Goal: Task Accomplishment & Management: Manage account settings

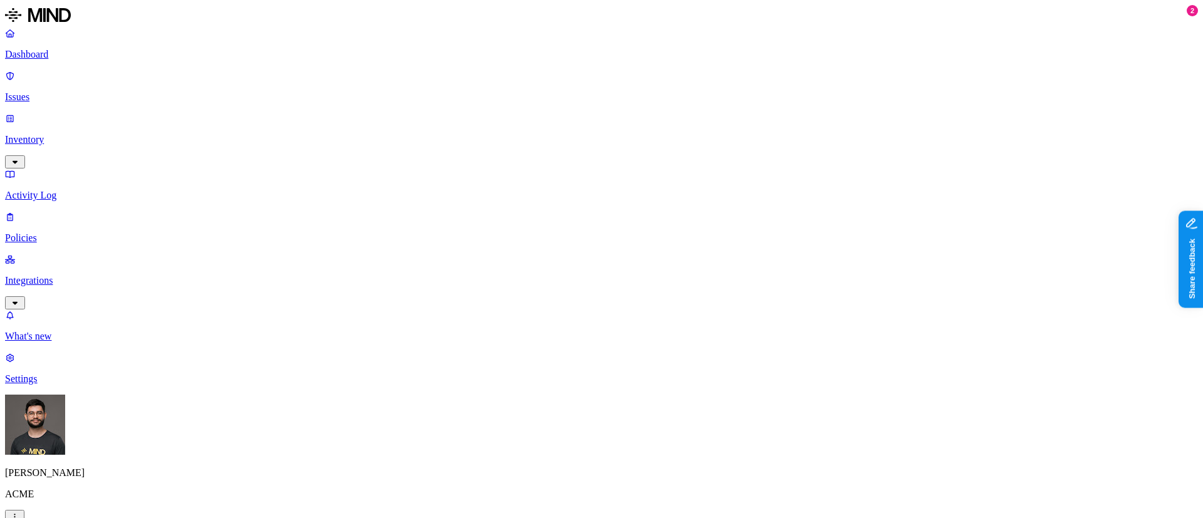
drag, startPoint x: 596, startPoint y: 365, endPoint x: 630, endPoint y: 364, distance: 33.8
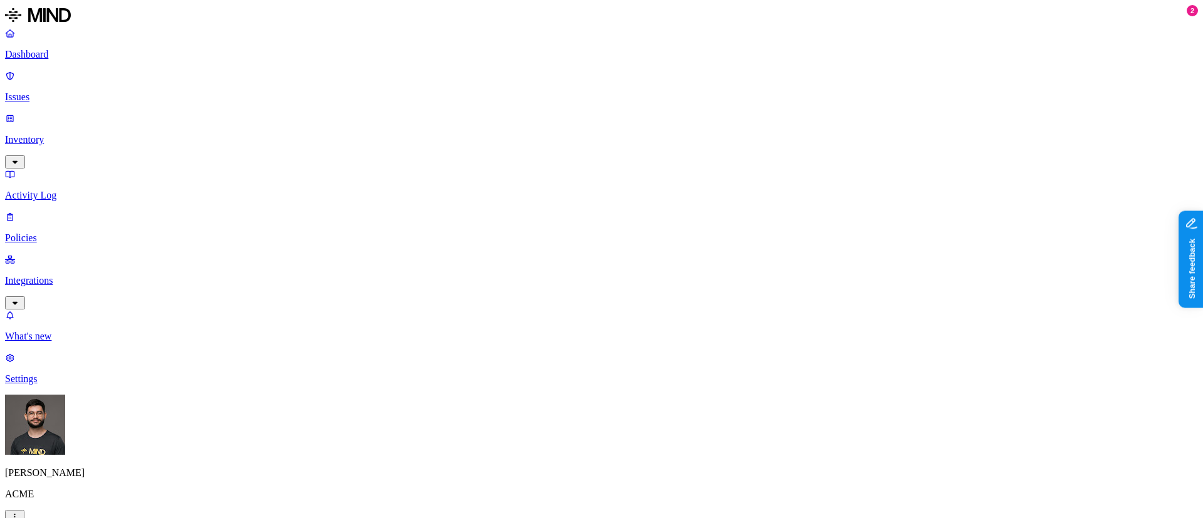
scroll to position [0, 0]
click at [48, 232] on p "Policies" at bounding box center [601, 237] width 1193 height 11
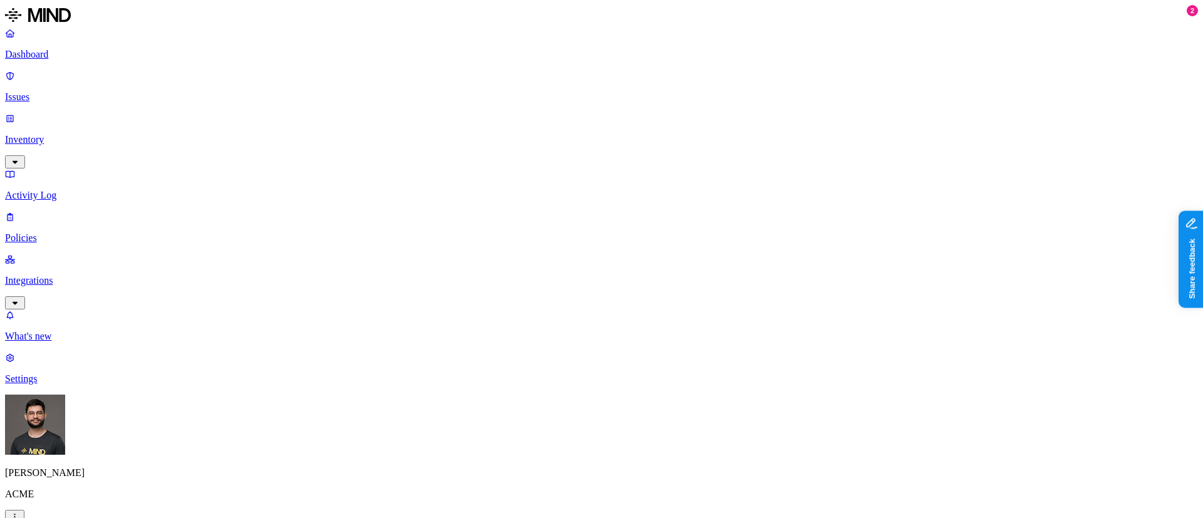
click at [563, 442] on label "Web Category" at bounding box center [553, 438] width 37 height 22
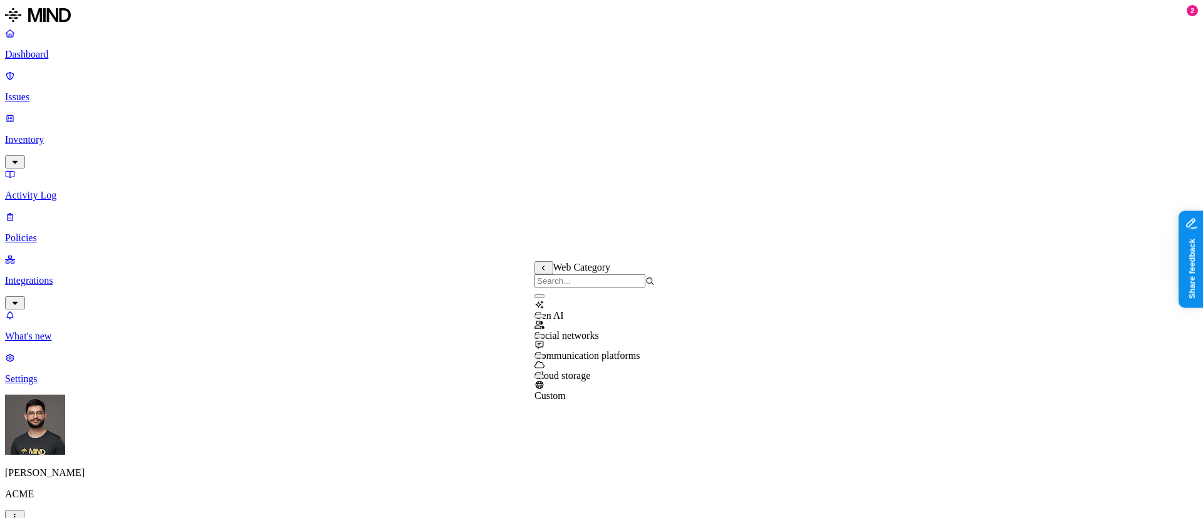
click at [588, 362] on div "Cloud storage" at bounding box center [595, 365] width 120 height 34
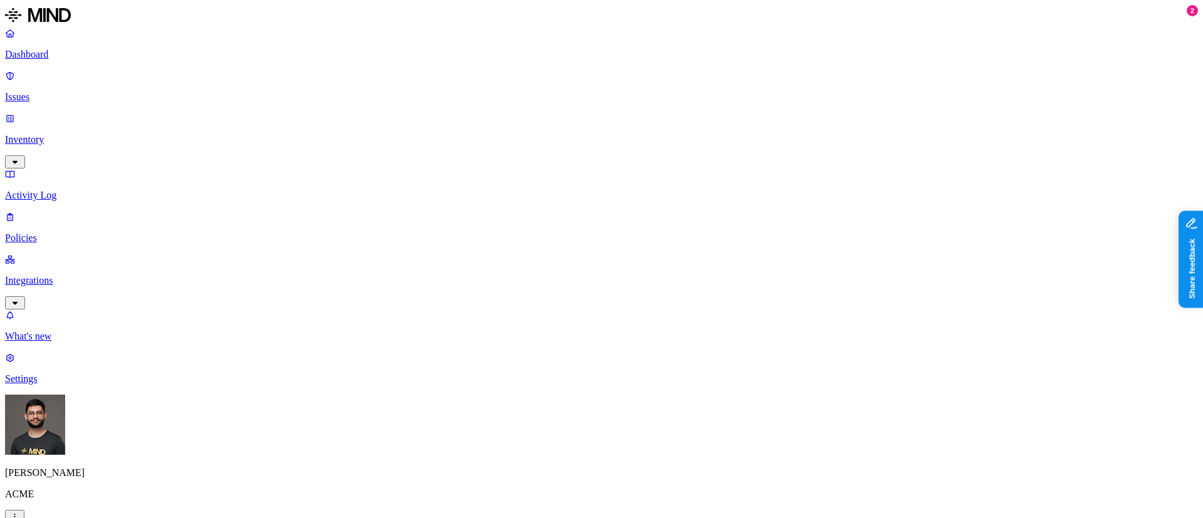
click at [50, 275] on p "Integrations" at bounding box center [601, 280] width 1193 height 11
click at [58, 395] on link "Endpoints" at bounding box center [601, 411] width 1193 height 33
